Goal: Transaction & Acquisition: Book appointment/travel/reservation

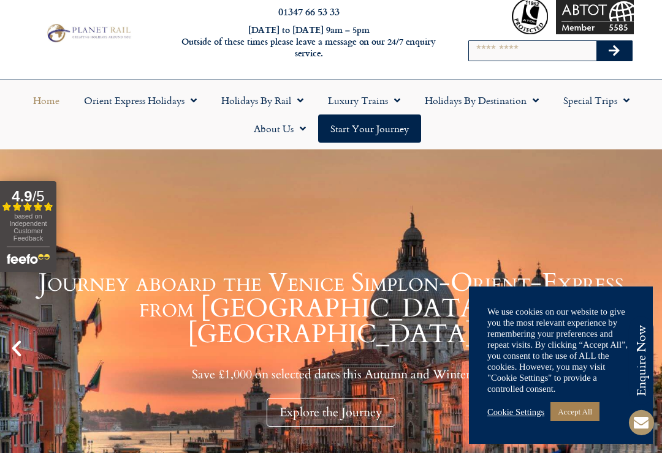
scroll to position [66, 0]
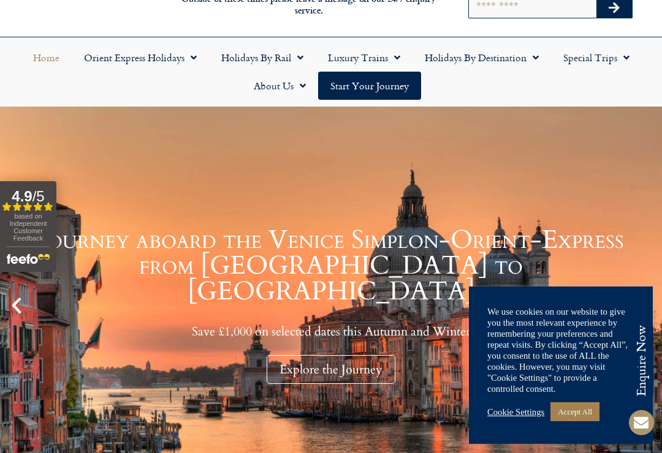
click at [581, 421] on link "Accept All" at bounding box center [574, 411] width 49 height 19
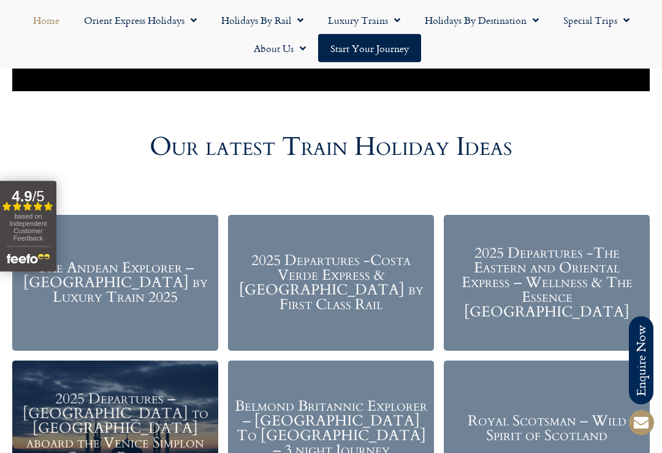
scroll to position [1290, 0]
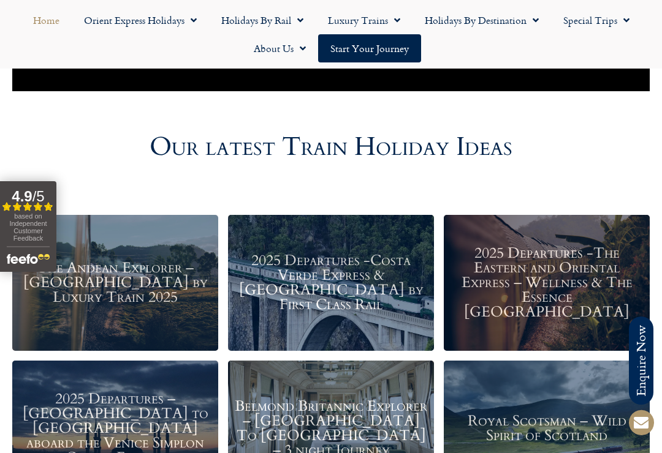
click at [300, 260] on h3 "2025 Departures -Costa Verde Express & Spain by First Class Rail" at bounding box center [331, 283] width 194 height 59
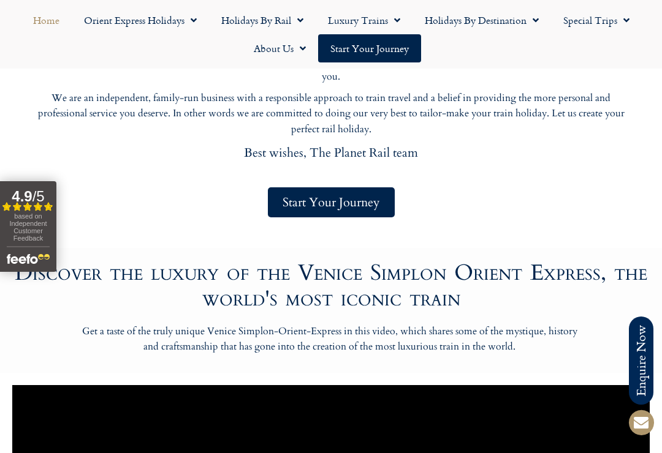
scroll to position [633, 0]
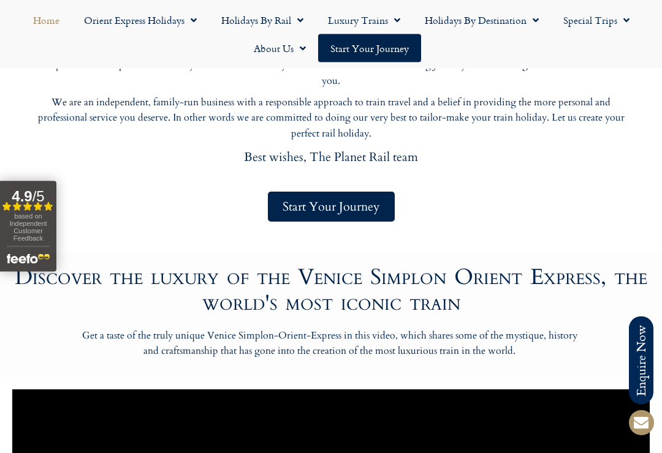
click at [244, 20] on link "Holidays by Rail" at bounding box center [262, 20] width 107 height 28
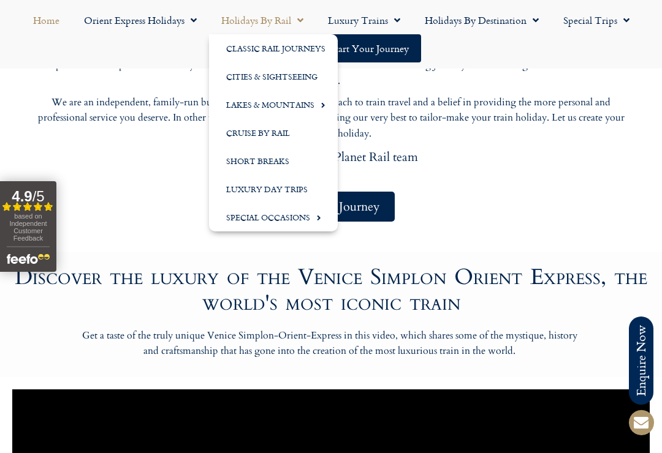
click at [249, 222] on link "Special Occasions" at bounding box center [273, 217] width 129 height 28
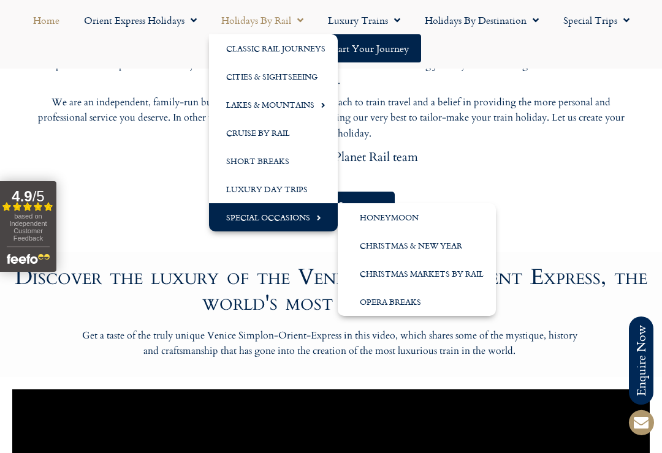
click at [368, 241] on link "Christmas & New Year" at bounding box center [417, 246] width 158 height 28
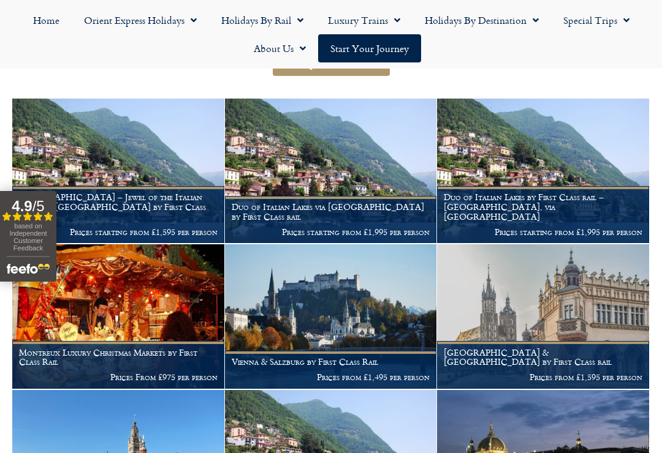
scroll to position [306, 0]
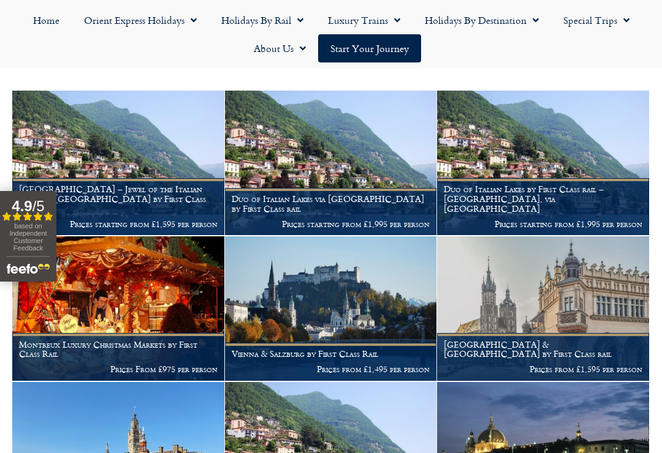
click at [91, 219] on p "Prices starting from £1,595 per person" at bounding box center [118, 224] width 198 height 10
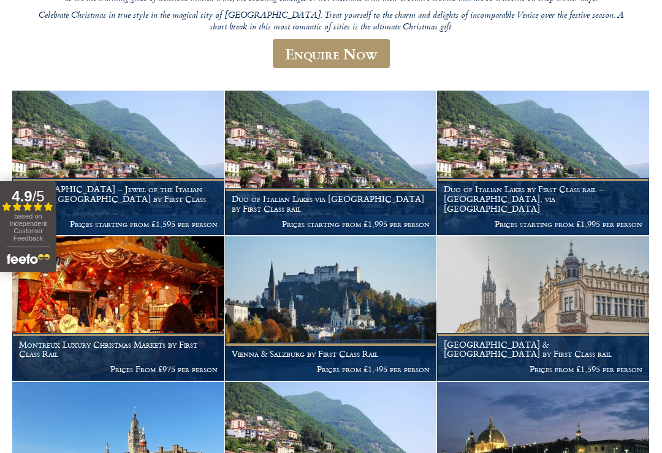
scroll to position [325, 0]
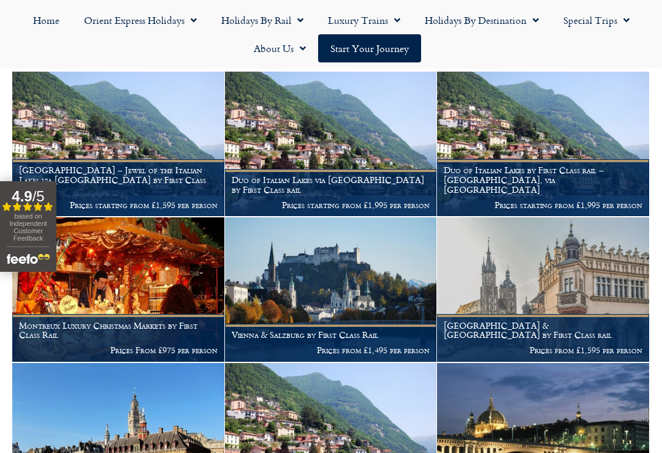
click at [320, 277] on img at bounding box center [331, 289] width 212 height 145
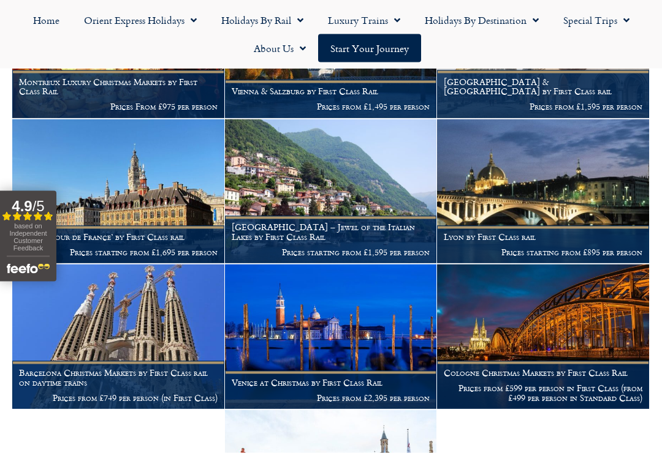
scroll to position [569, 0]
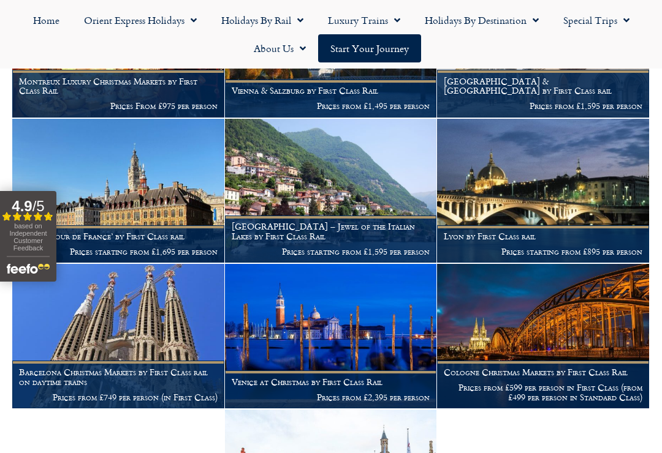
click at [475, 195] on img at bounding box center [543, 191] width 212 height 145
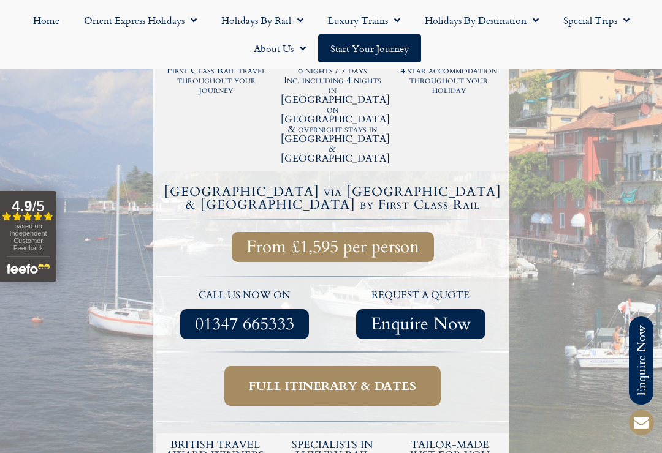
scroll to position [352, 0]
click at [243, 367] on link "Full itinerary & dates" at bounding box center [332, 387] width 216 height 40
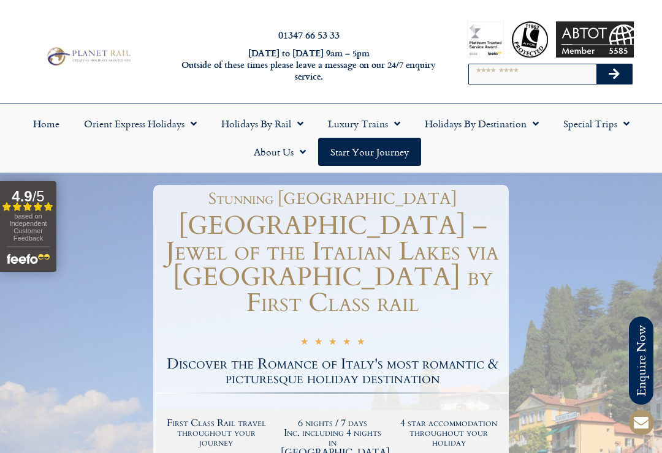
scroll to position [372, 0]
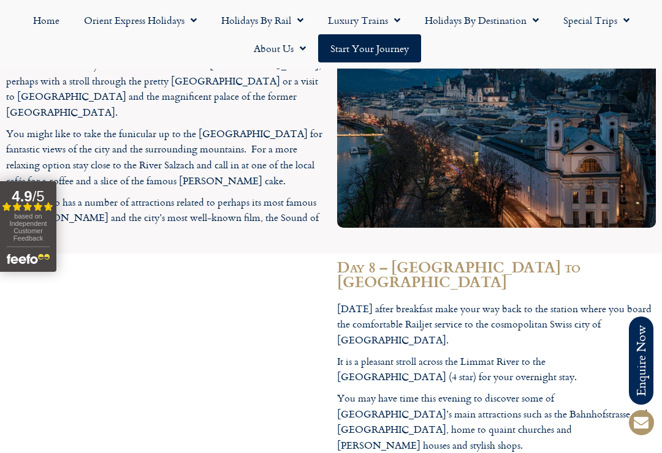
scroll to position [2472, 0]
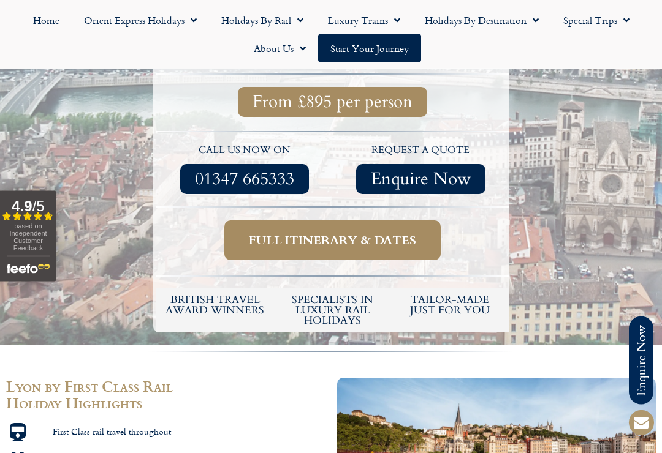
scroll to position [399, 0]
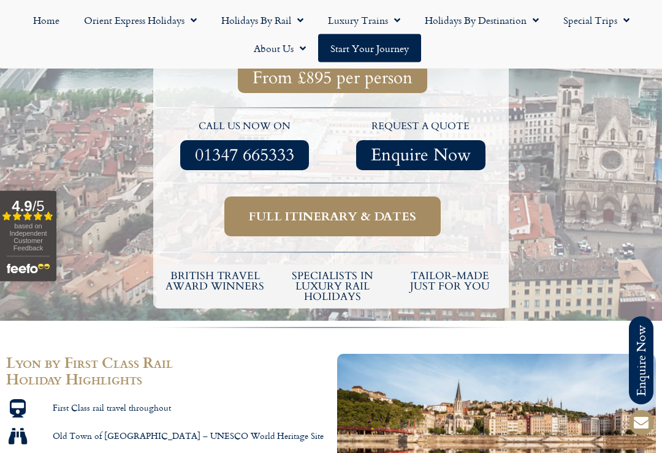
click at [257, 209] on span "Full itinerary & dates" at bounding box center [332, 216] width 167 height 15
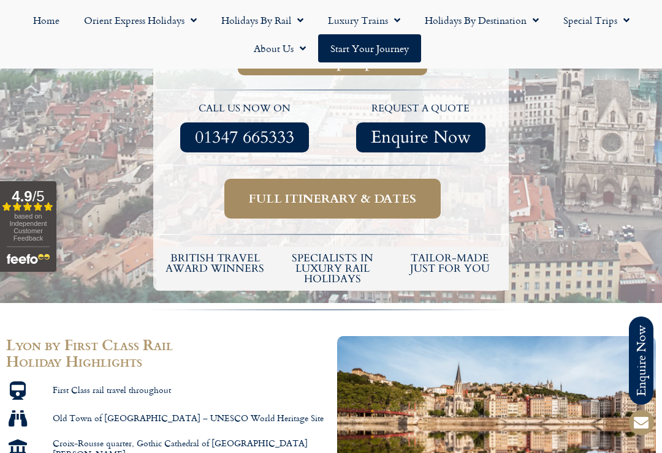
scroll to position [419, 0]
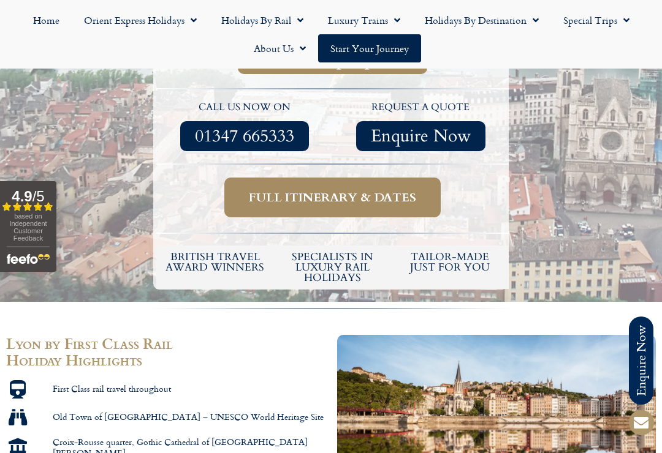
click at [262, 190] on span "Full itinerary & dates" at bounding box center [332, 197] width 167 height 15
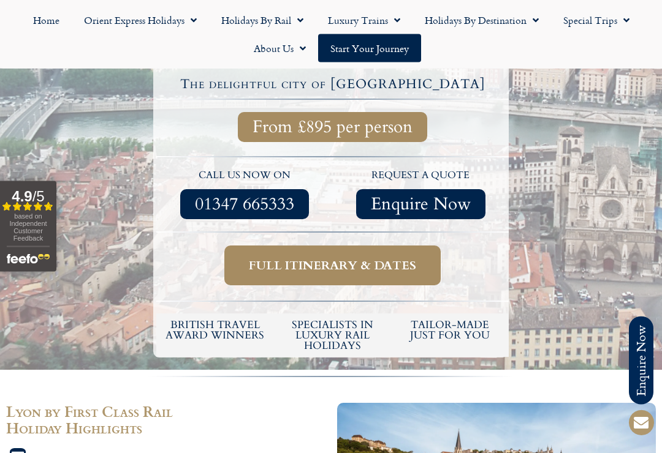
scroll to position [344, 0]
